Goal: Information Seeking & Learning: Learn about a topic

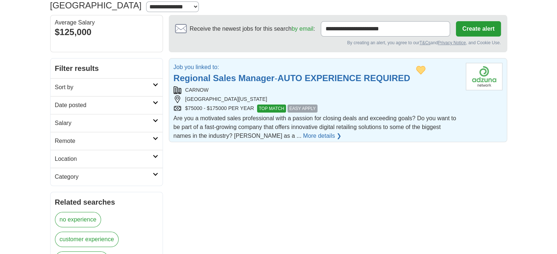
scroll to position [73, 0]
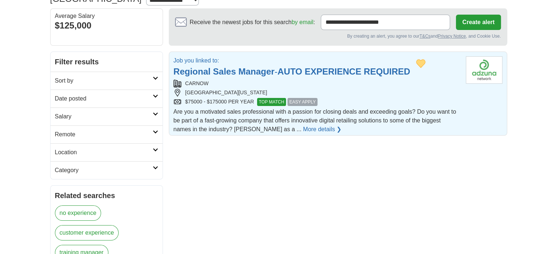
click at [278, 80] on div "CARNOW" at bounding box center [317, 84] width 286 height 8
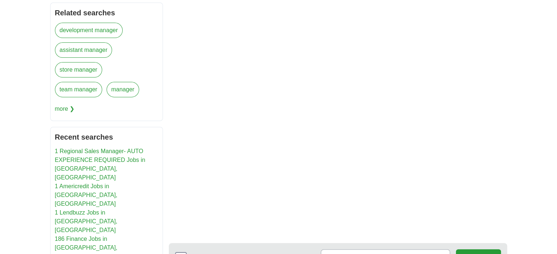
scroll to position [330, 0]
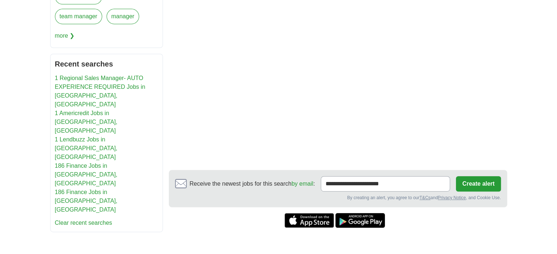
click at [92, 137] on link "1 Lendbuzz Jobs in [GEOGRAPHIC_DATA], [GEOGRAPHIC_DATA]" at bounding box center [86, 149] width 63 height 24
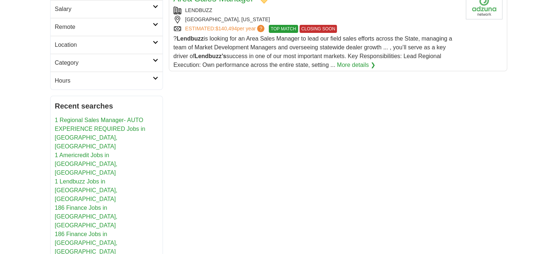
scroll to position [37, 0]
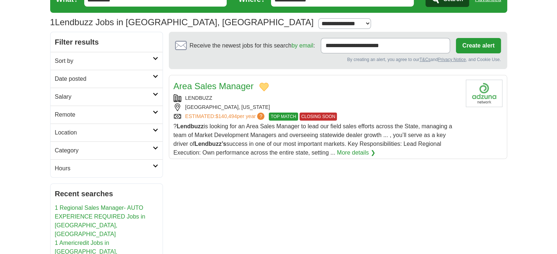
click at [291, 132] on span "? [PERSON_NAME] is looking for an Area Sales Manager to lead our field sales ef…" at bounding box center [313, 139] width 279 height 33
